Goal: Task Accomplishment & Management: Manage account settings

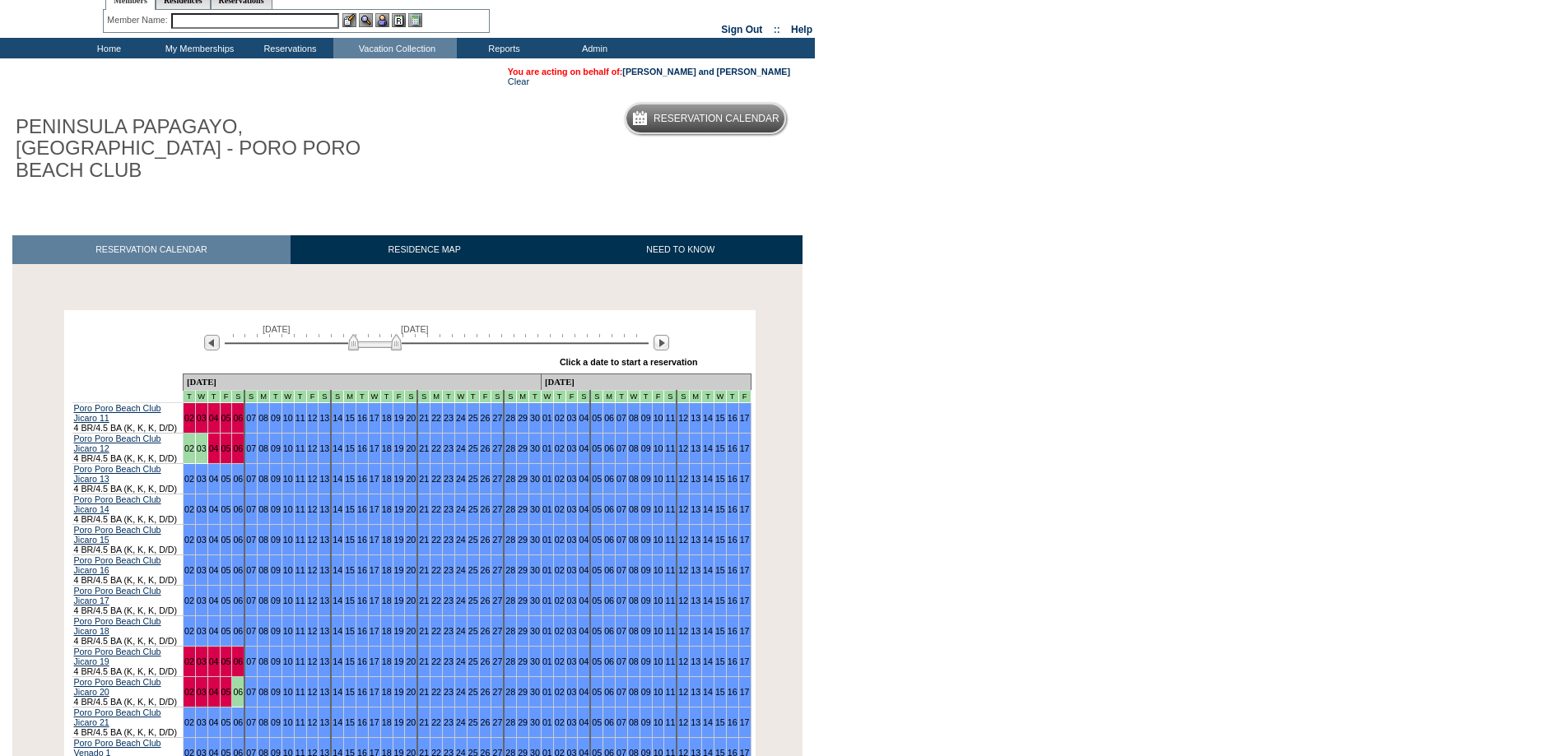
scroll to position [164, 0]
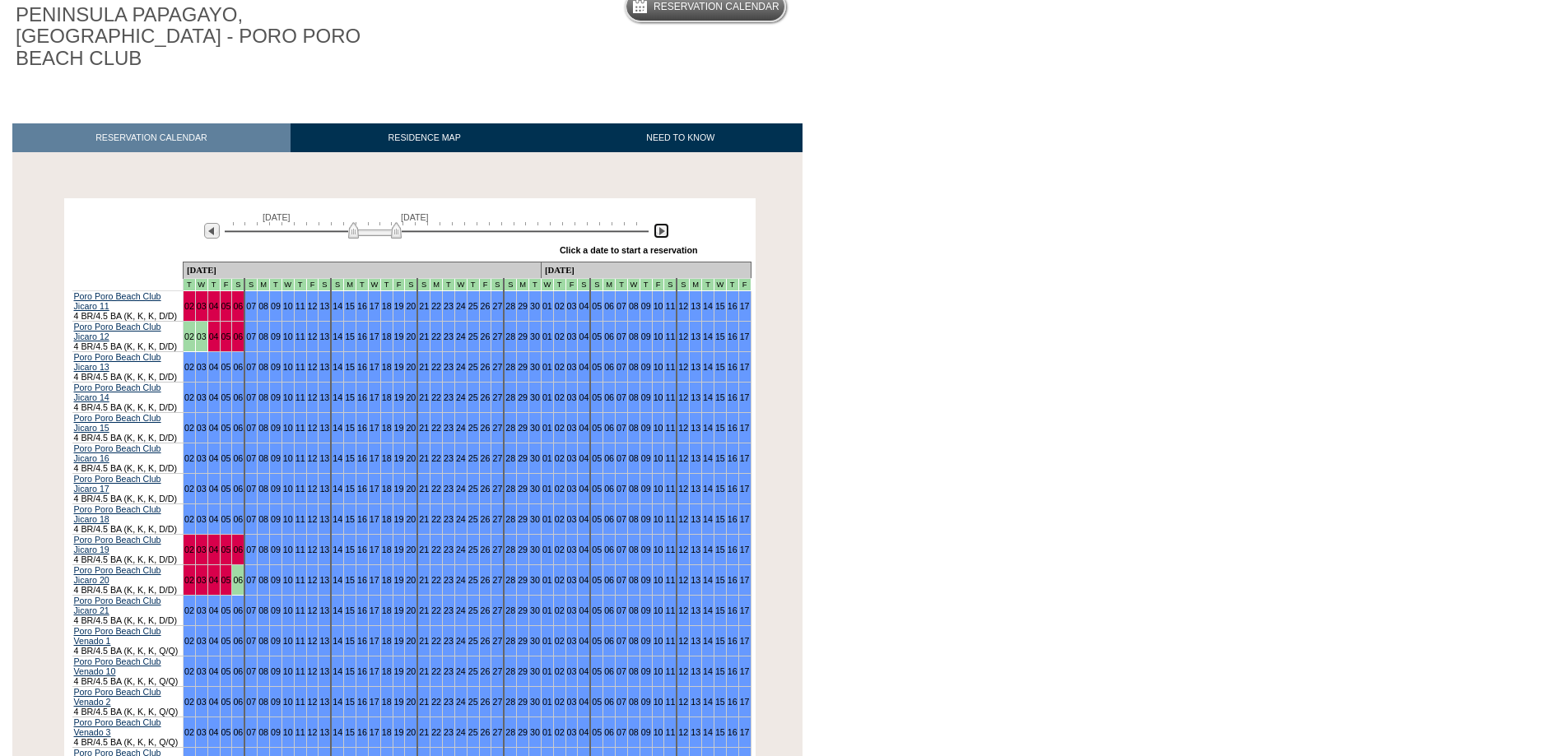
click at [661, 223] on img at bounding box center [661, 231] width 16 height 16
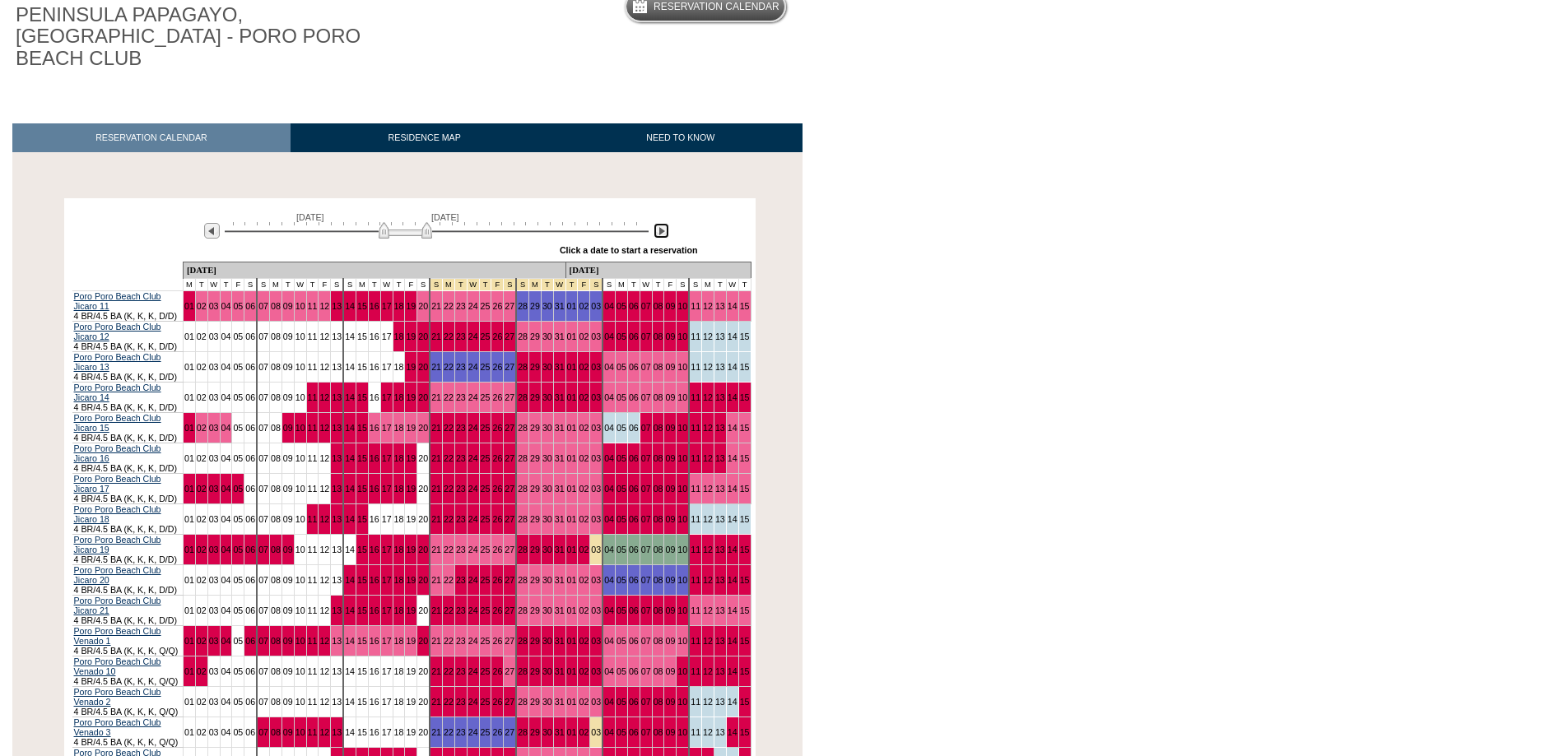
click at [661, 223] on img at bounding box center [661, 231] width 16 height 16
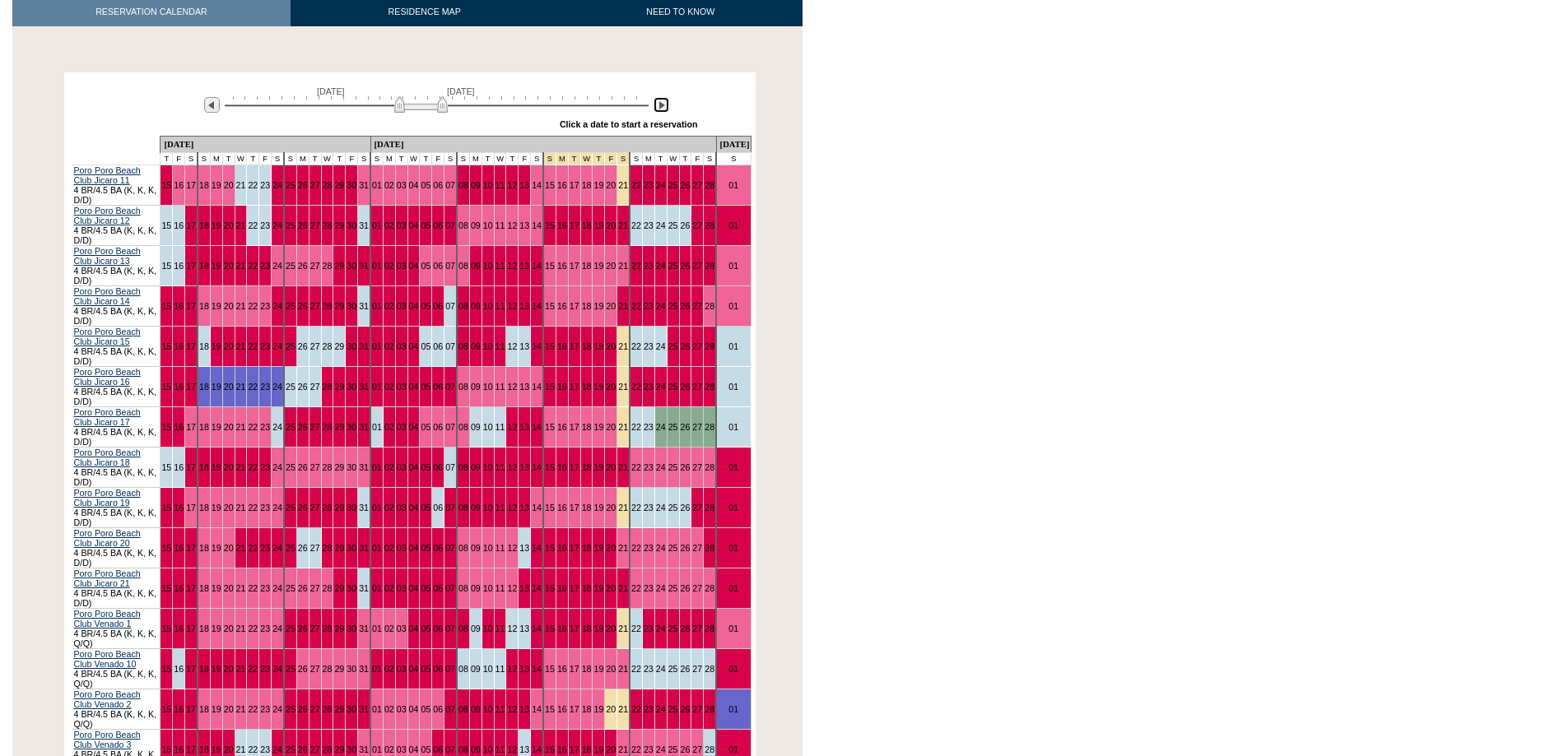
scroll to position [329, 0]
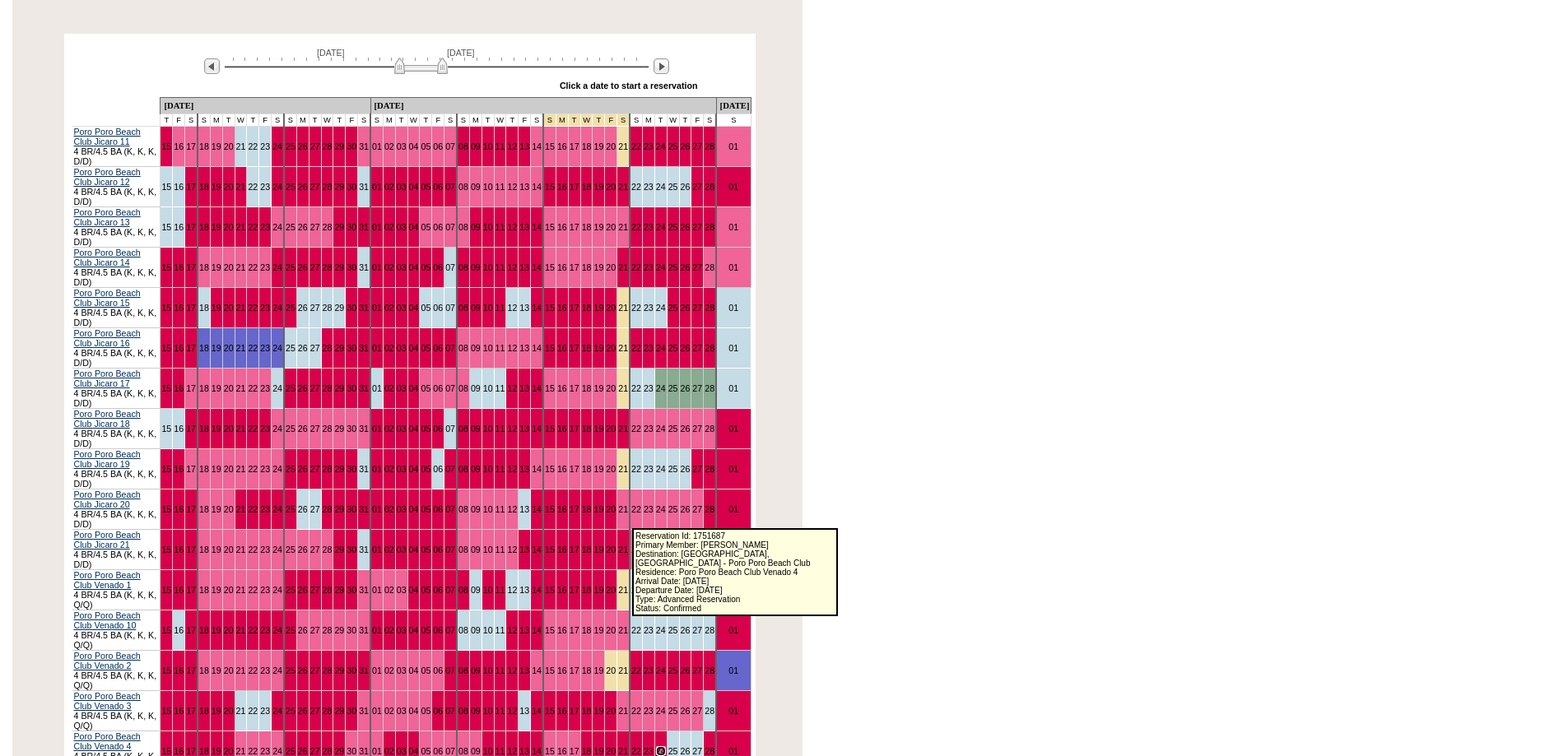
click at [656, 746] on link "24" at bounding box center [661, 751] width 10 height 10
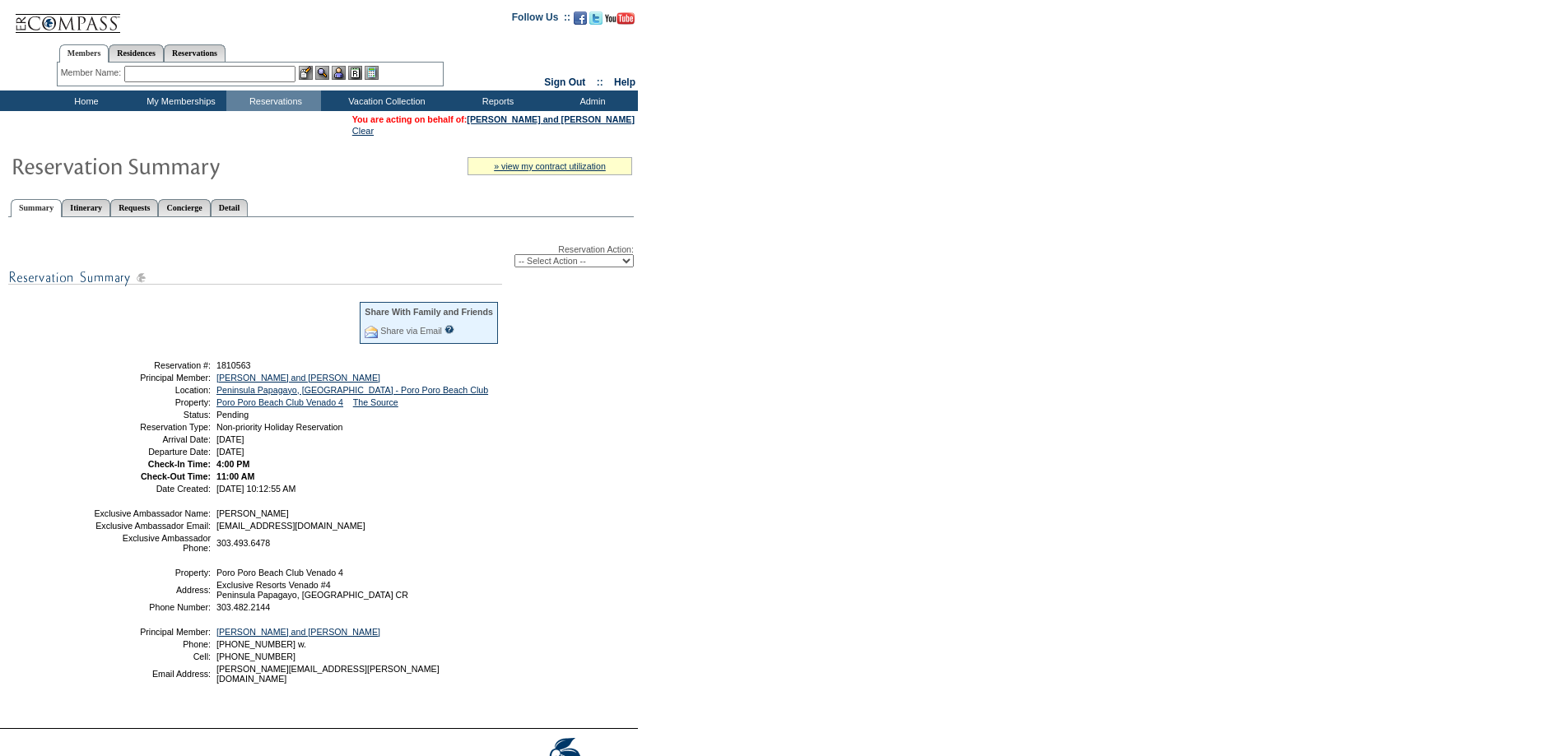
click at [625, 264] on select "-- Select Action -- Modify Reservation Dates Modify Reservation Cost Modify Occ…" at bounding box center [574, 261] width 119 height 13
select select "ChangeDates"
click at [515, 257] on select "-- Select Action -- Modify Reservation Dates Modify Reservation Cost Modify Occ…" at bounding box center [574, 261] width 119 height 13
